Goal: Information Seeking & Learning: Find specific fact

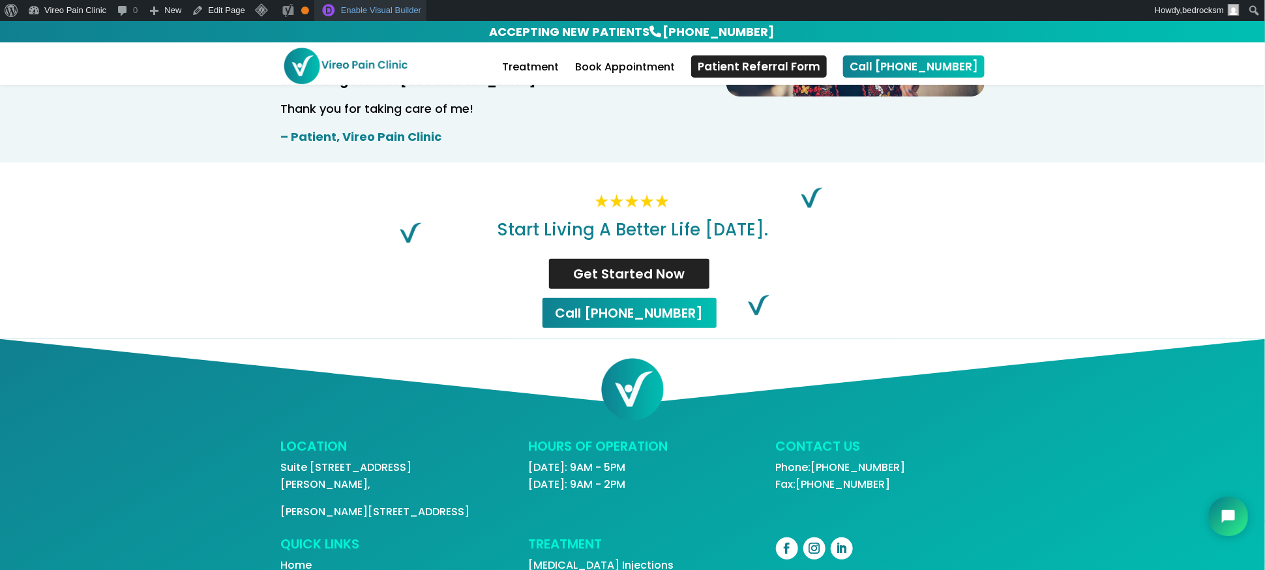
scroll to position [2662, 0]
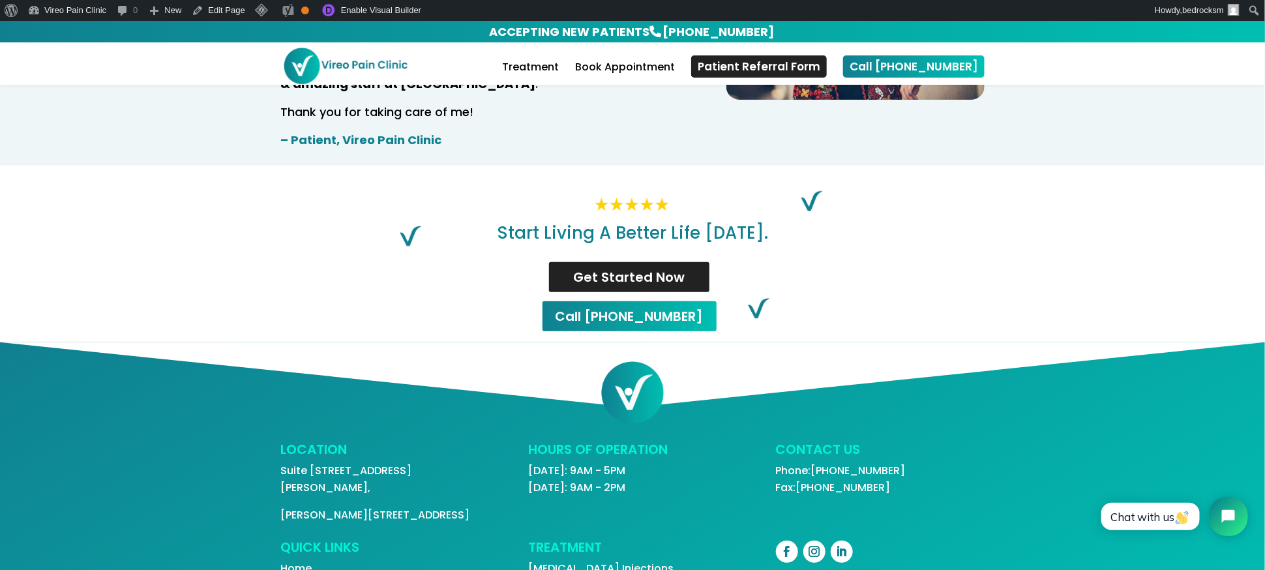
click at [617, 462] on p "Monday: 9AM - 5PM Friday: 9AM - 2PM" at bounding box center [632, 478] width 209 height 33
click at [649, 443] on h3 "HOURS OF OPERATION" at bounding box center [632, 453] width 209 height 20
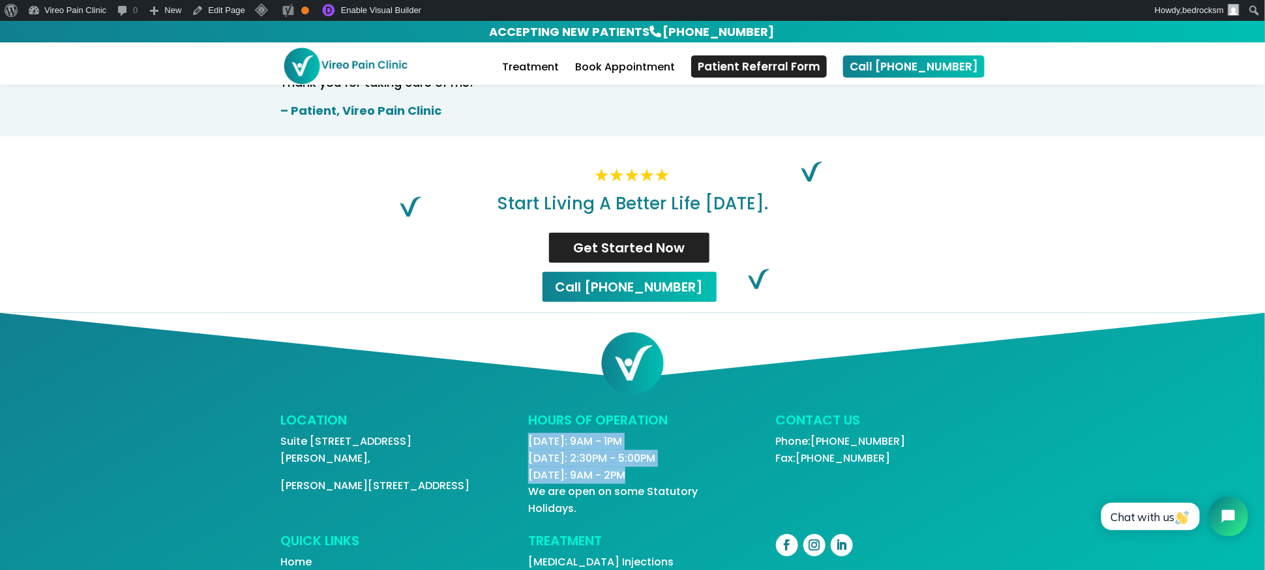
drag, startPoint x: 509, startPoint y: 379, endPoint x: 641, endPoint y: 417, distance: 137.8
click at [641, 417] on div "LOCATION Suite 212 - 50 McIntosh Drive, Markham, ON L3R 9T3 HOURS OF OPERATION …" at bounding box center [632, 464] width 704 height 103
click at [450, 347] on div at bounding box center [632, 363] width 704 height 100
drag, startPoint x: 517, startPoint y: 378, endPoint x: 653, endPoint y: 432, distance: 145.7
click at [653, 432] on div "LOCATION Suite 212 - 50 McIntosh Drive, Markham, ON L3R 9T3 HOURS OF OPERATION …" at bounding box center [632, 464] width 704 height 103
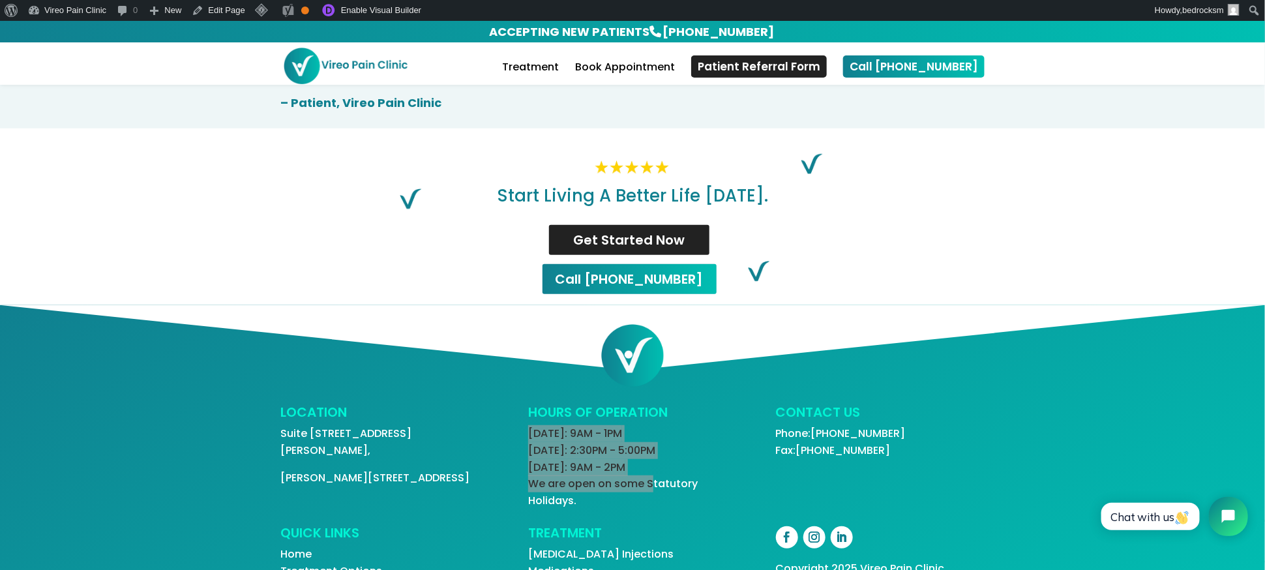
scroll to position [2728, 0]
